Goal: Check status: Check status

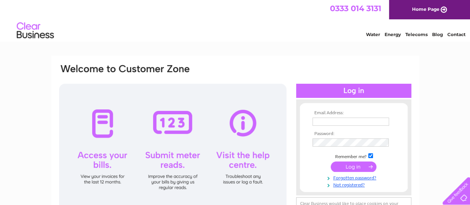
type input "loretoclub@btinternet.com"
click at [358, 168] on input "submit" at bounding box center [353, 166] width 46 height 10
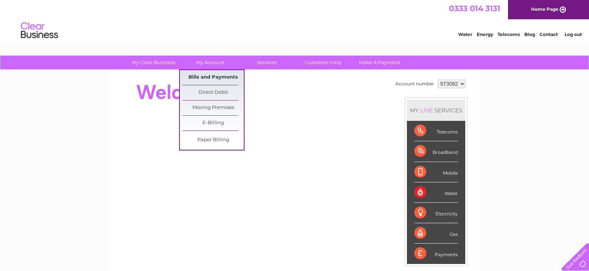
click at [208, 75] on link "Bills and Payments" at bounding box center [212, 77] width 61 height 15
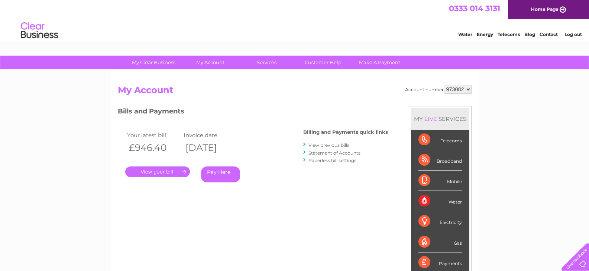
click at [173, 172] on link "." at bounding box center [157, 172] width 65 height 11
